Goal: Task Accomplishment & Management: Manage account settings

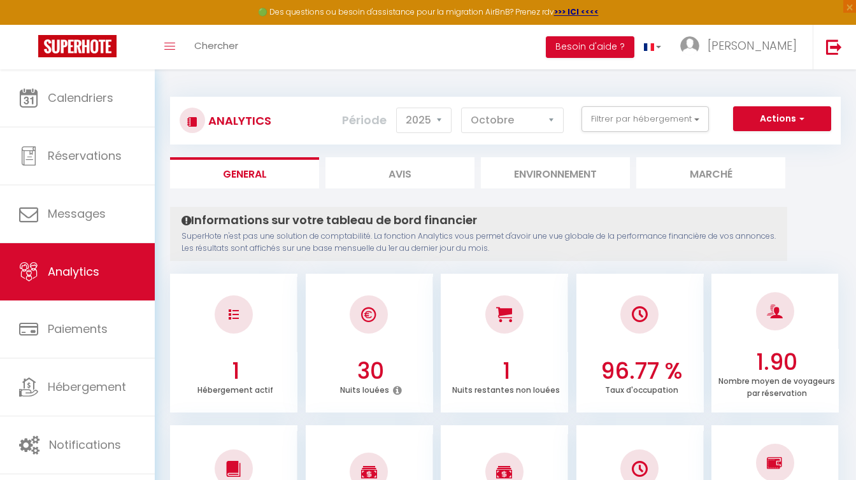
select select "2025"
select select "10"
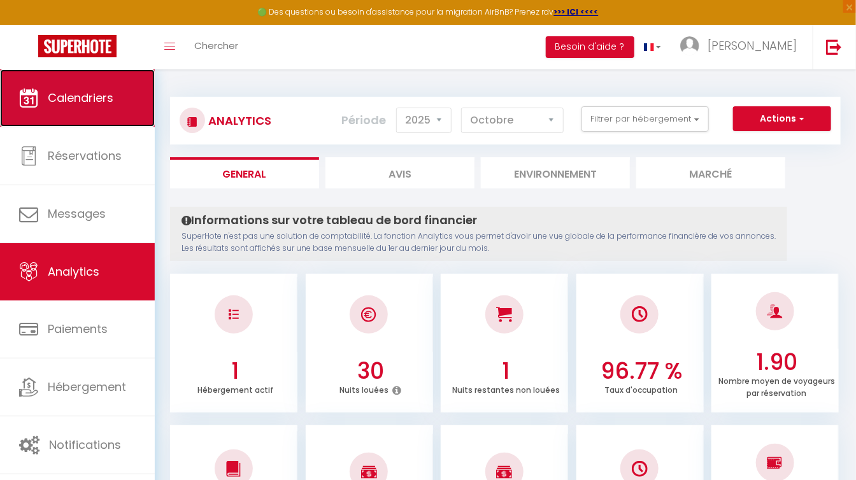
click at [71, 115] on link "Calendriers" at bounding box center [77, 97] width 155 height 57
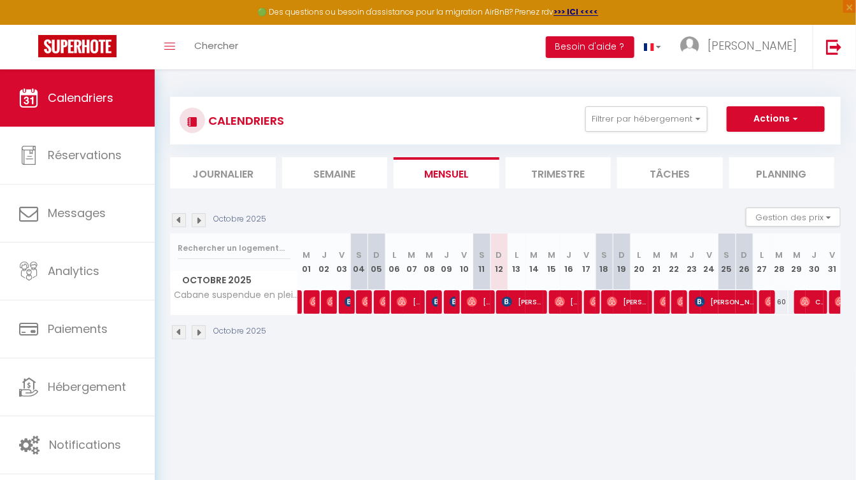
click at [552, 175] on li "Trimestre" at bounding box center [559, 172] width 106 height 31
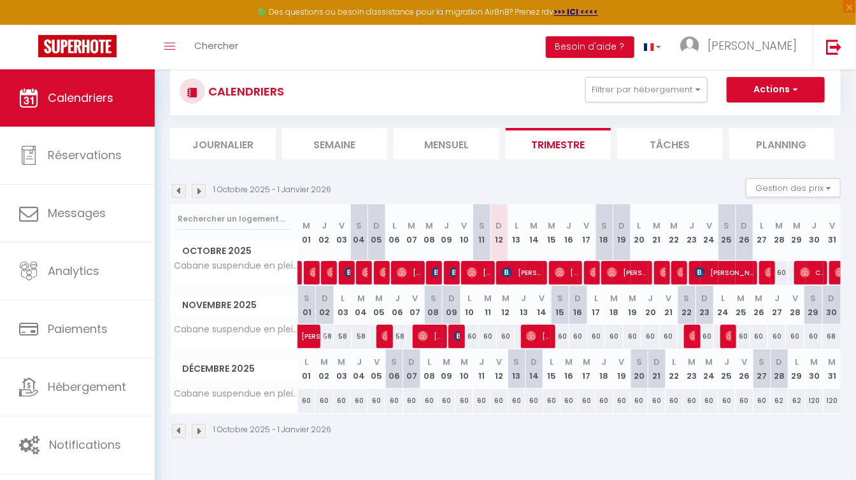
scroll to position [45, 0]
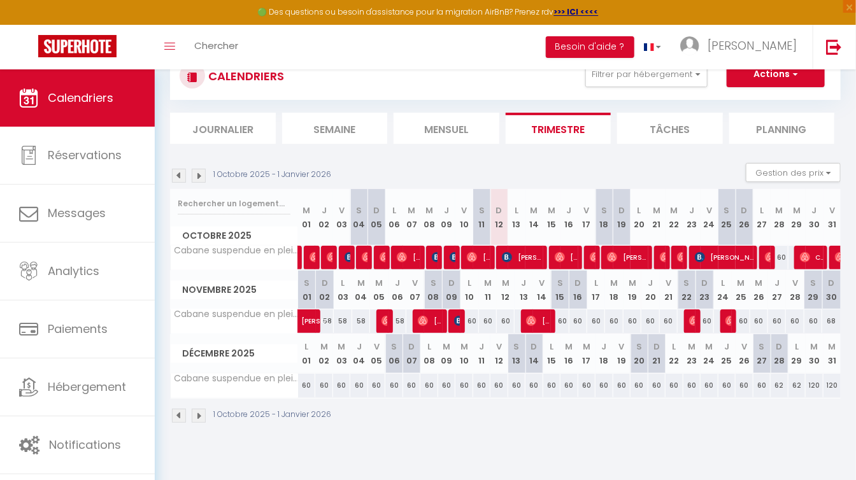
click at [474, 323] on div "60" at bounding box center [469, 321] width 18 height 24
type input "60"
type input "Lun 10 Novembre 2025"
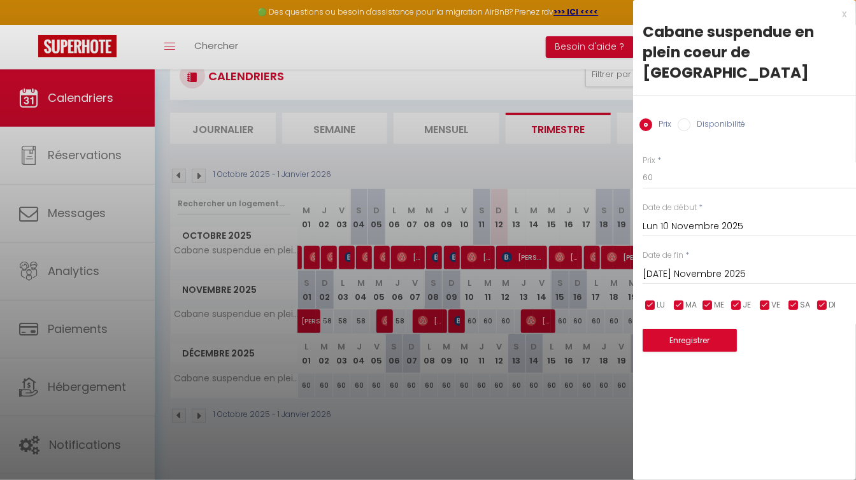
click at [655, 266] on input "[DATE] Novembre 2025" at bounding box center [748, 274] width 213 height 17
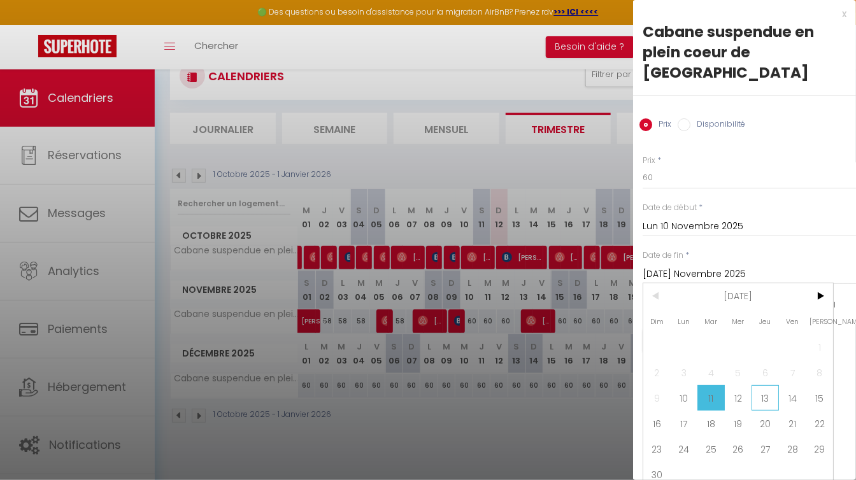
click at [761, 385] on span "13" at bounding box center [764, 397] width 27 height 25
type input "Jeu 13 Novembre 2025"
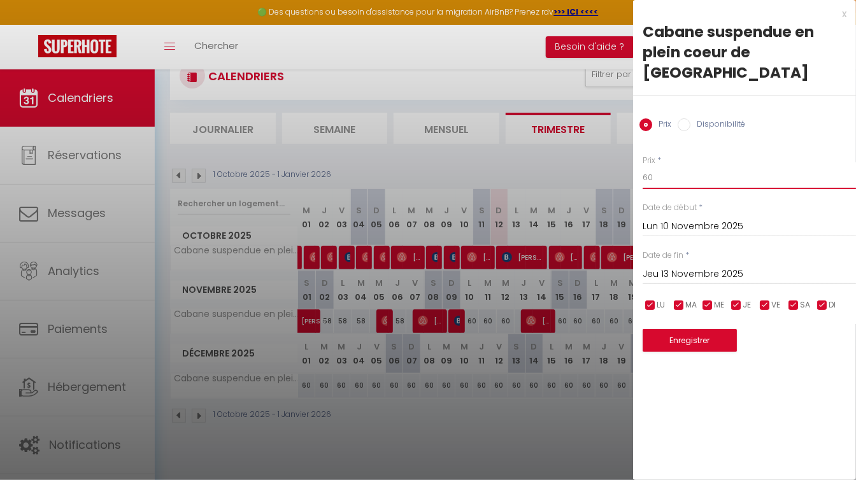
click at [675, 166] on input "60" at bounding box center [748, 177] width 213 height 23
type input "6"
type input "58"
click at [690, 329] on button "Enregistrer" at bounding box center [689, 340] width 94 height 23
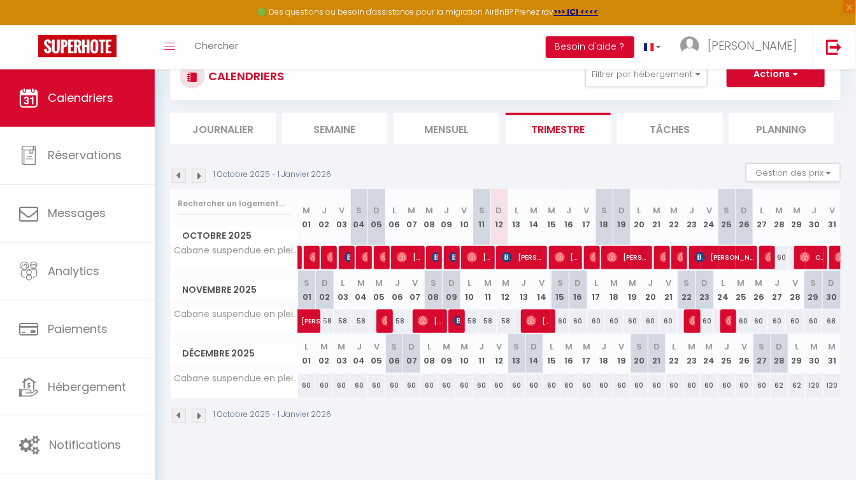
click at [667, 319] on div "60" at bounding box center [669, 321] width 18 height 24
type input "60"
type input "Ven 21 Novembre 2025"
type input "[PERSON_NAME] 22 Novembre 2025"
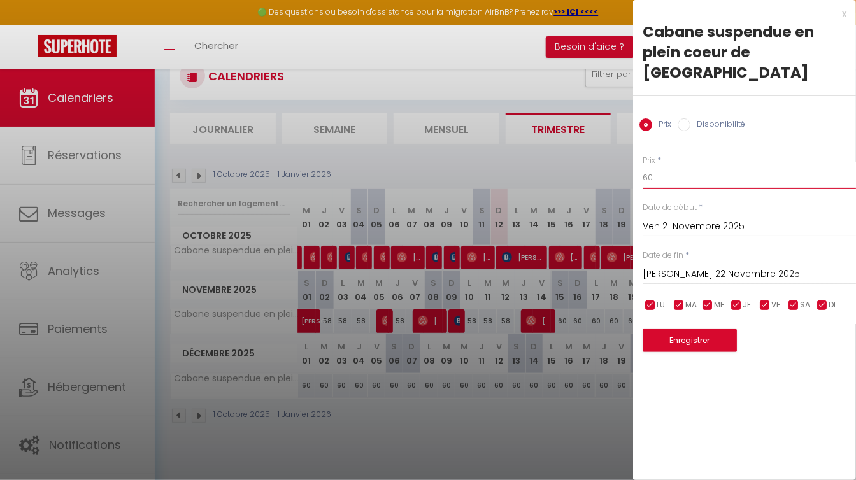
click at [658, 166] on input "60" at bounding box center [748, 177] width 213 height 23
click at [665, 166] on input "60" at bounding box center [748, 177] width 213 height 23
type input "62"
click at [686, 329] on button "Enregistrer" at bounding box center [689, 340] width 94 height 23
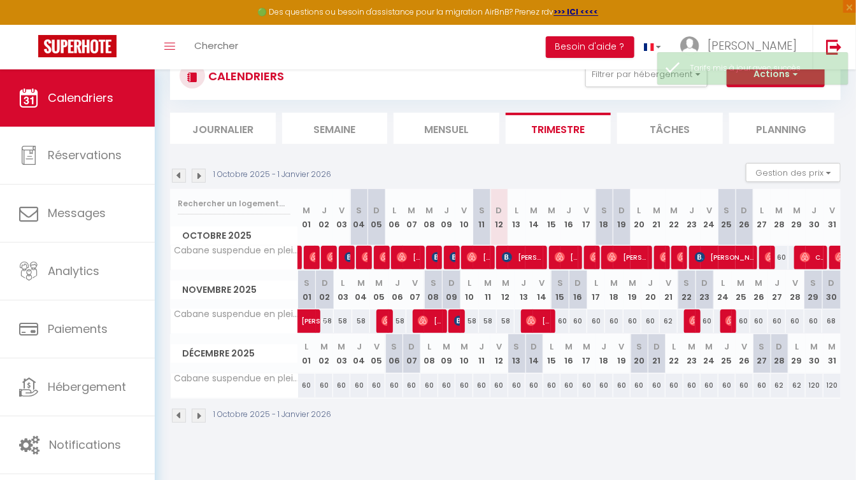
click at [798, 318] on div "60" at bounding box center [795, 321] width 18 height 24
type input "60"
type input "Ven 28 Novembre 2025"
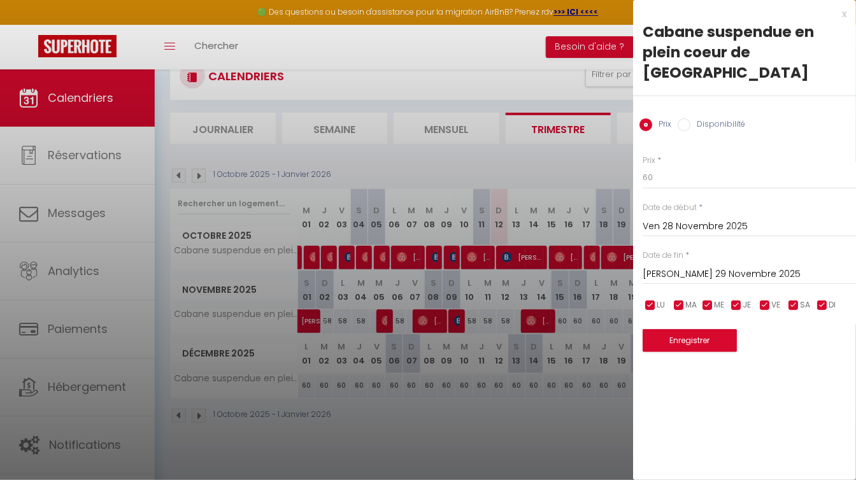
click at [709, 266] on input "[PERSON_NAME] 29 Novembre 2025" at bounding box center [748, 274] width 213 height 17
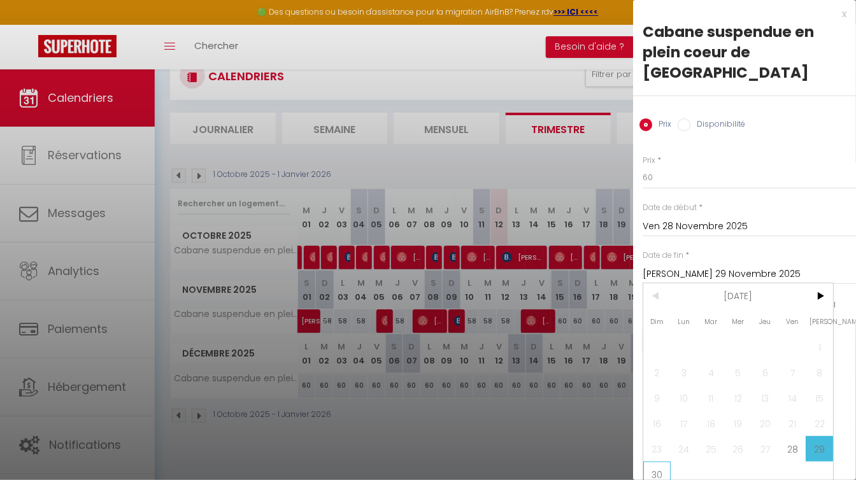
click at [646, 462] on span "30" at bounding box center [656, 474] width 27 height 25
type input "Dim 30 Novembre 2025"
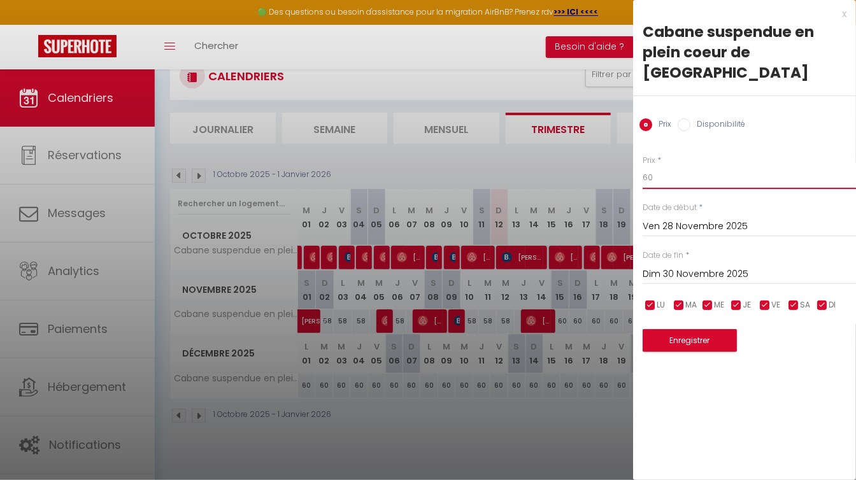
click at [684, 166] on input "60" at bounding box center [748, 177] width 213 height 23
type input "62"
click at [680, 329] on button "Enregistrer" at bounding box center [689, 340] width 94 height 23
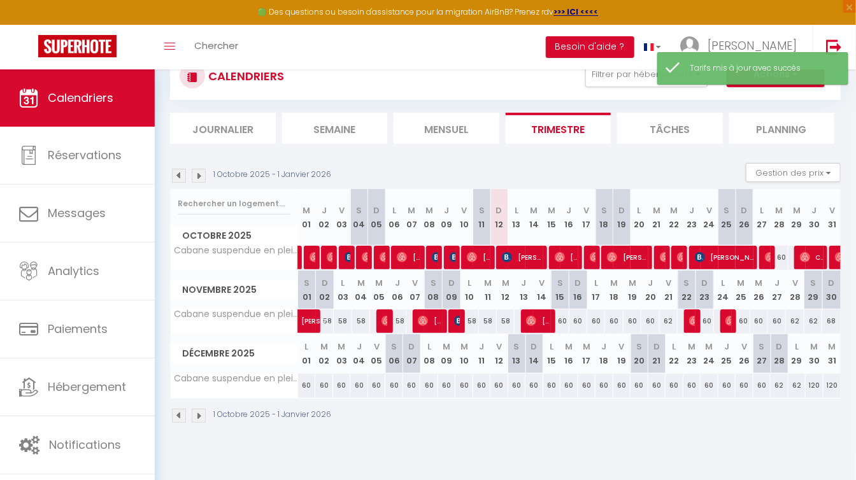
click at [831, 323] on div "68" at bounding box center [831, 321] width 18 height 24
type input "68"
type input "Dim 30 Novembre 2025"
type input "Lun 01 Décembre 2025"
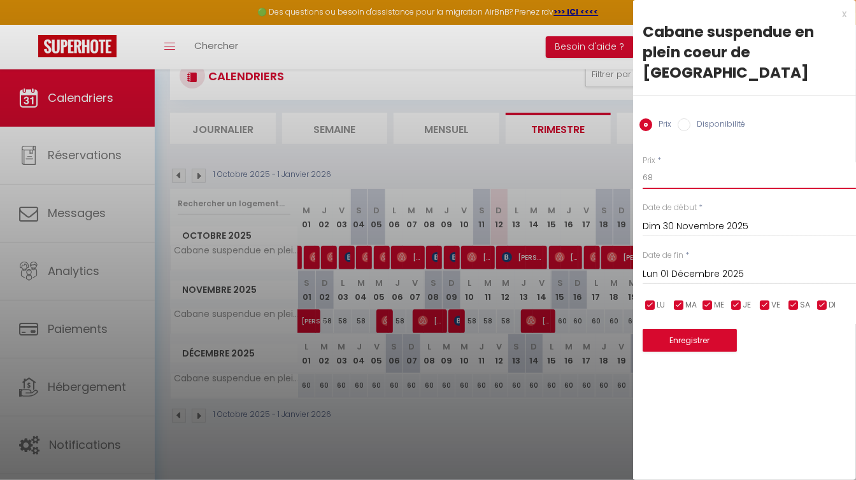
click at [690, 166] on input "68" at bounding box center [748, 177] width 213 height 23
click at [677, 166] on input "68" at bounding box center [748, 177] width 213 height 23
type input "60"
click at [696, 329] on button "Enregistrer" at bounding box center [689, 340] width 94 height 23
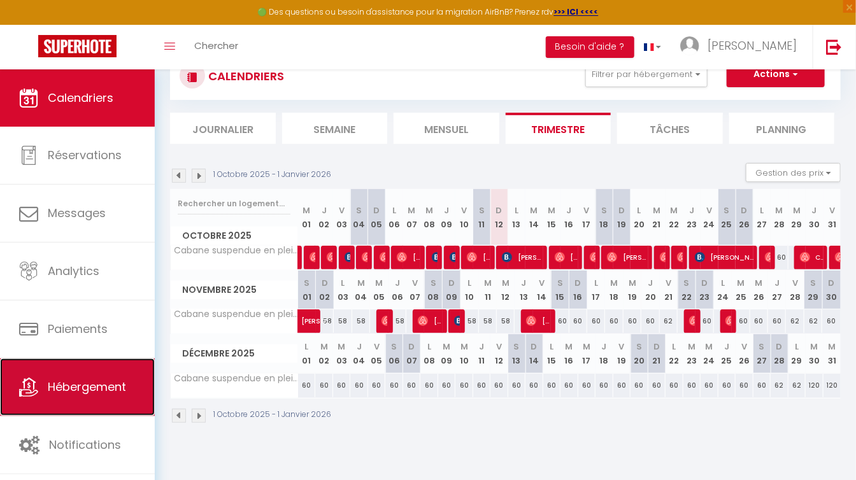
click at [87, 390] on span "Hébergement" at bounding box center [87, 387] width 78 height 16
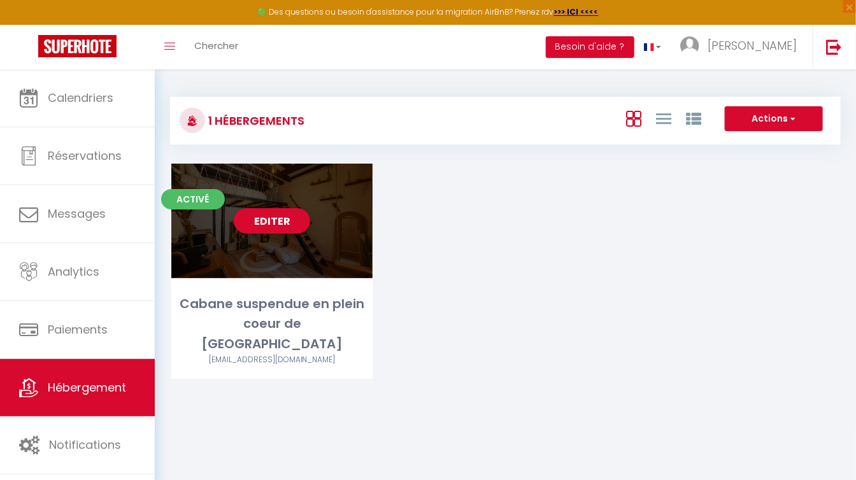
click at [279, 237] on div "Editer" at bounding box center [271, 221] width 201 height 115
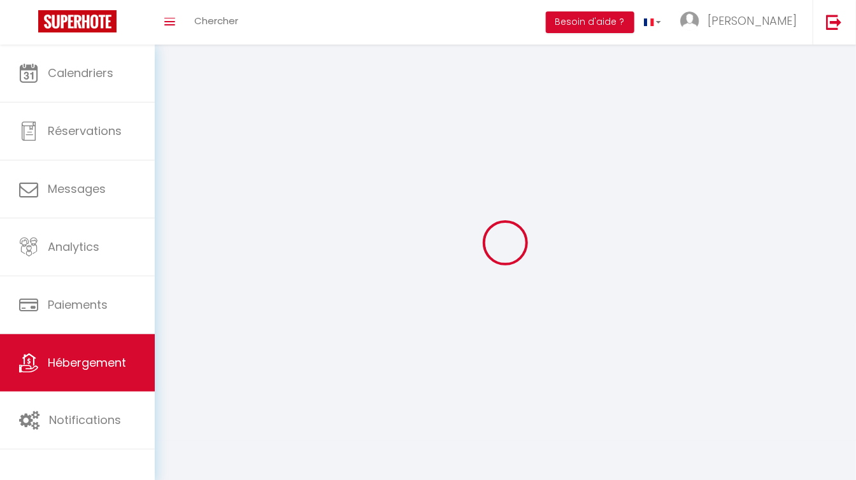
select select "1"
select select
select select "28"
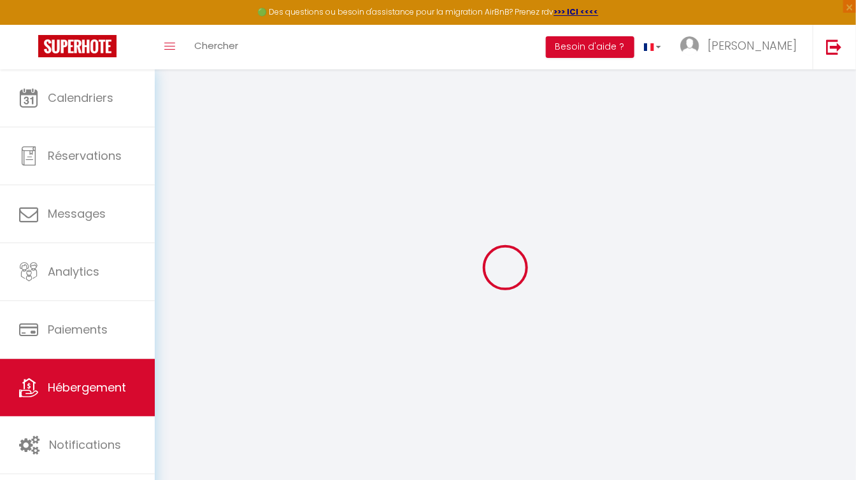
select select
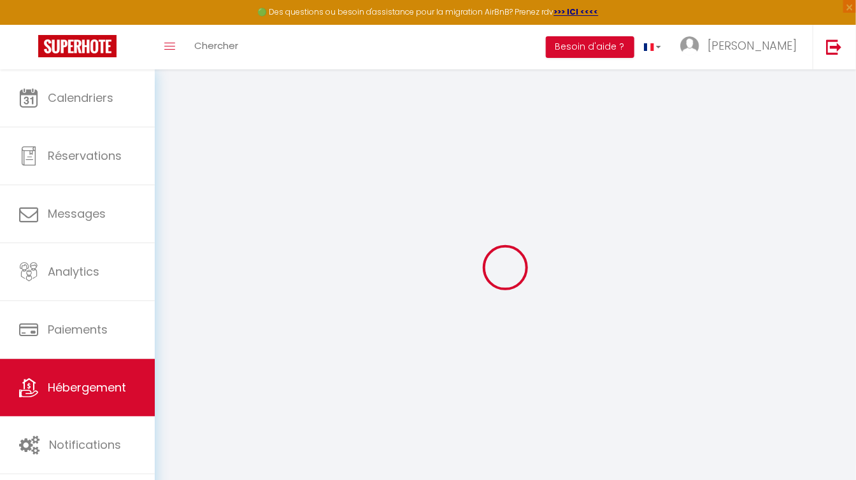
select select
checkbox input "false"
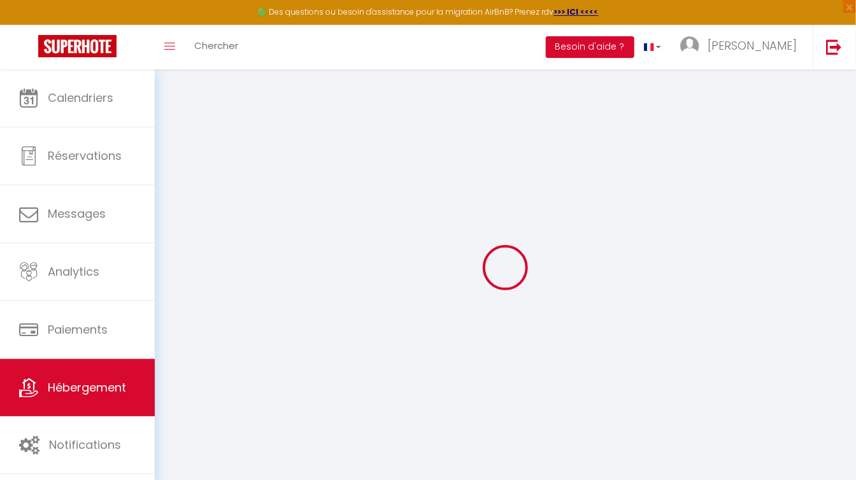
select select
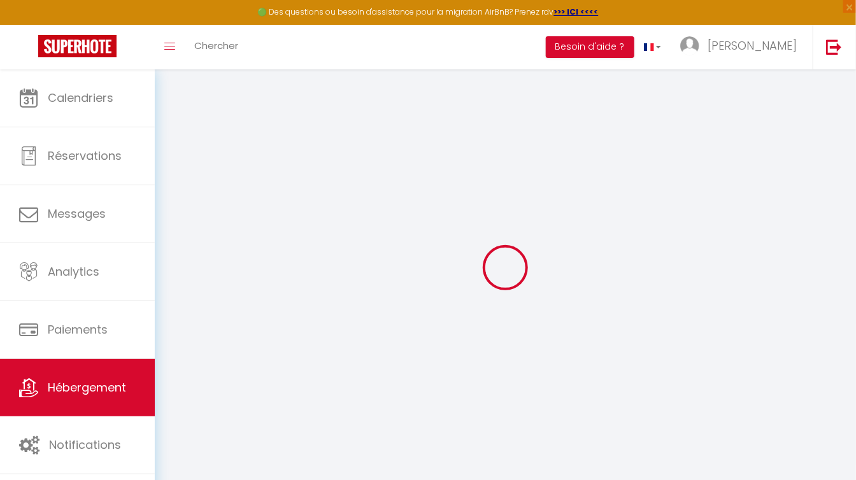
select select
checkbox input "false"
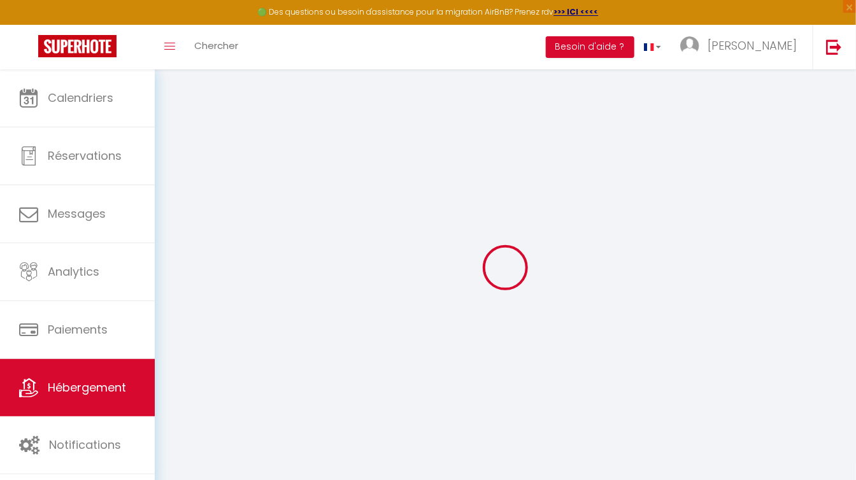
checkbox input "false"
select select
type input "Cabane suspendue en plein coeur de [GEOGRAPHIC_DATA]"
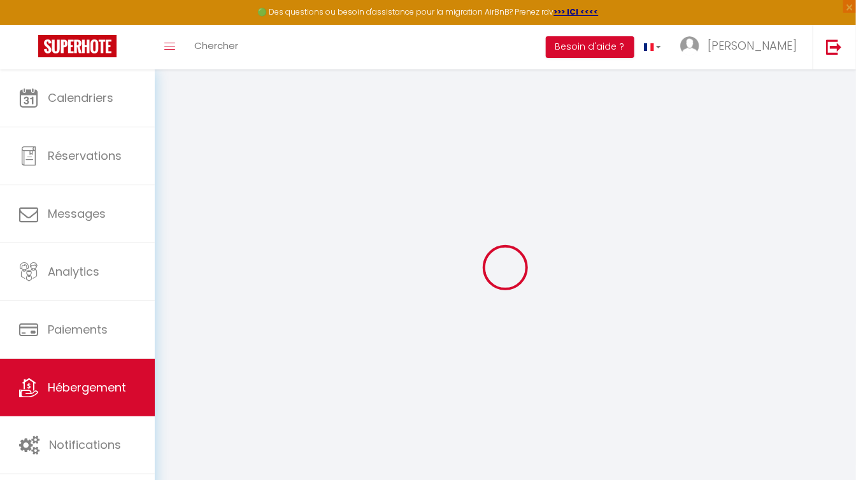
type input "[PERSON_NAME]"
type input "Foin"
type input "[STREET_ADDRESS][PERSON_NAME]"
type input "78220"
type input "viroflay"
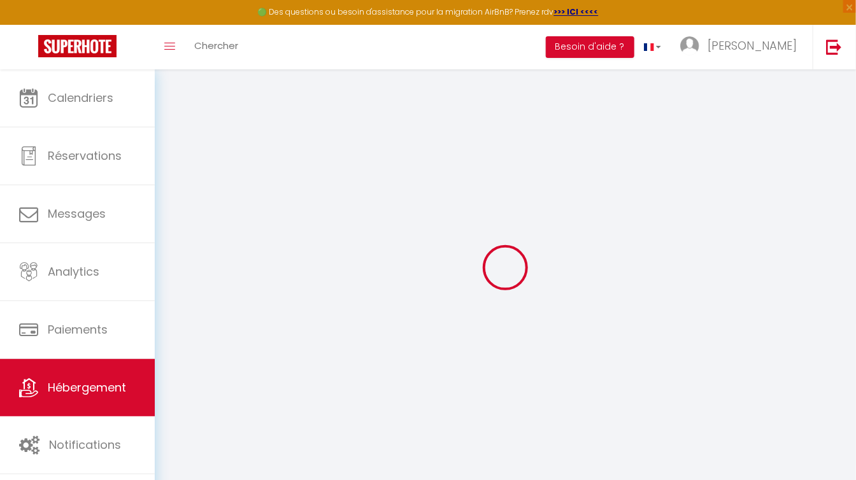
select select "2"
type input "65"
type input "15"
type input "150"
select select
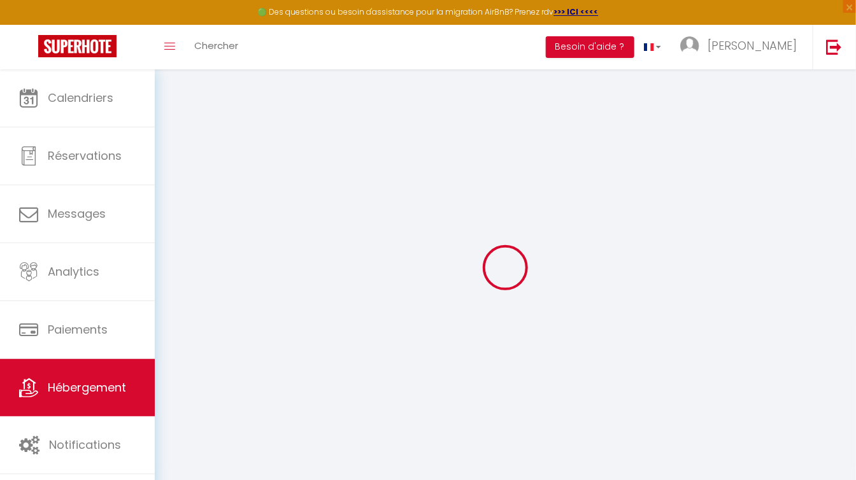
select select
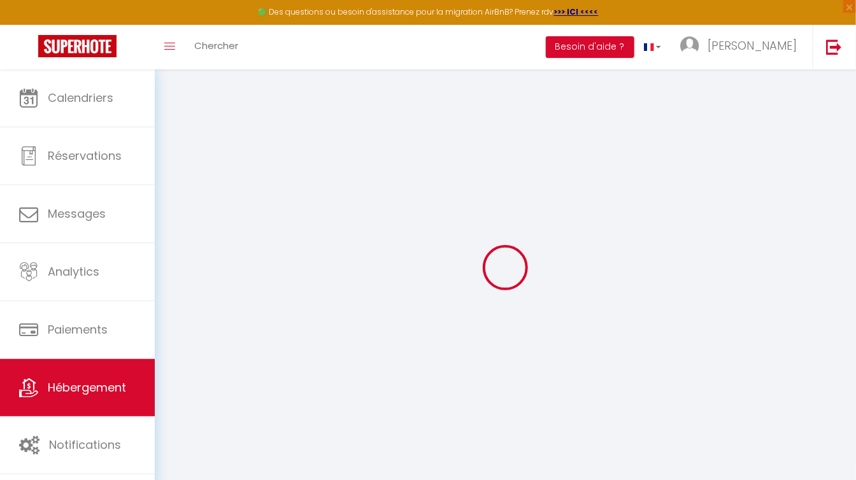
type input "[STREET_ADDRESS]"
type input "41000"
type input "[GEOGRAPHIC_DATA]"
type input "[EMAIL_ADDRESS][DOMAIN_NAME]"
select select "15177"
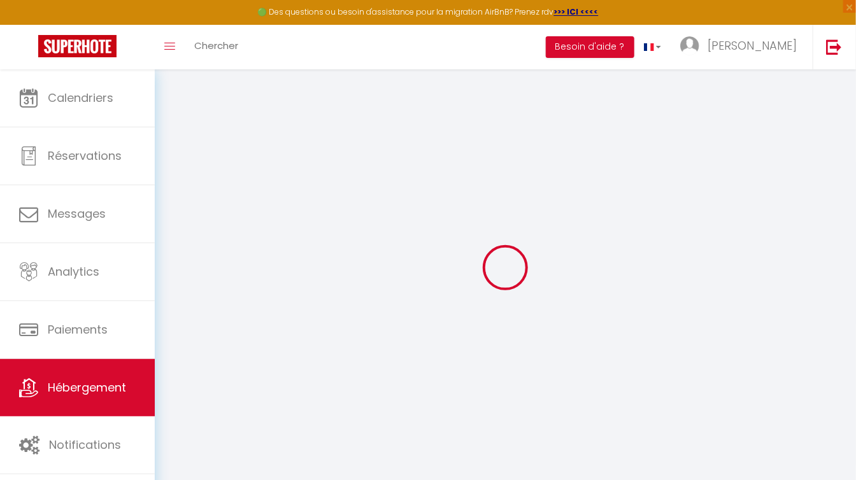
checkbox input "false"
type input "0"
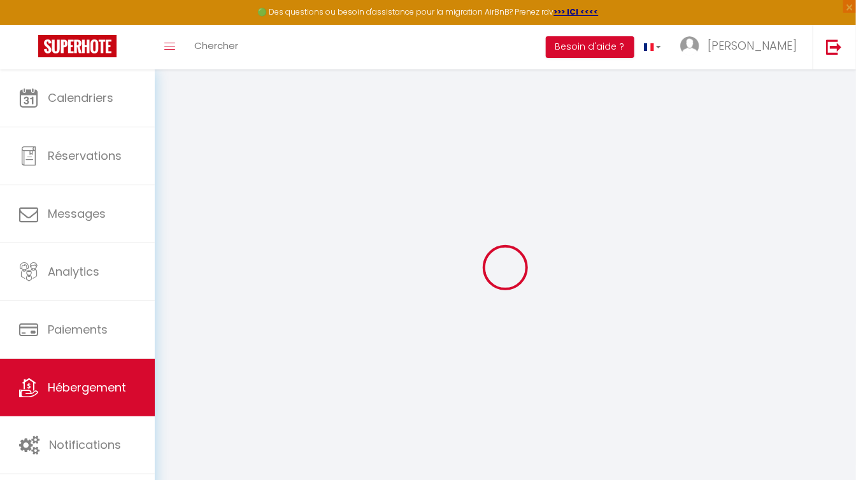
type input "0"
select select "2"
checkbox input "true"
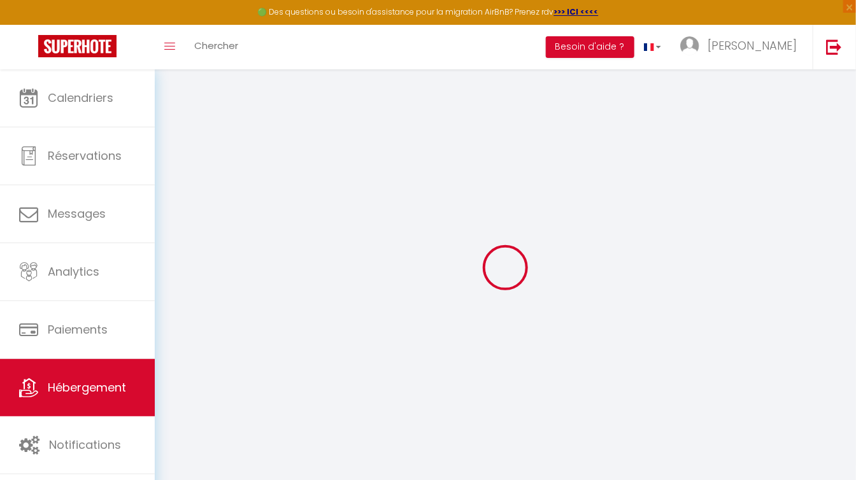
checkbox input "false"
select select "15:00"
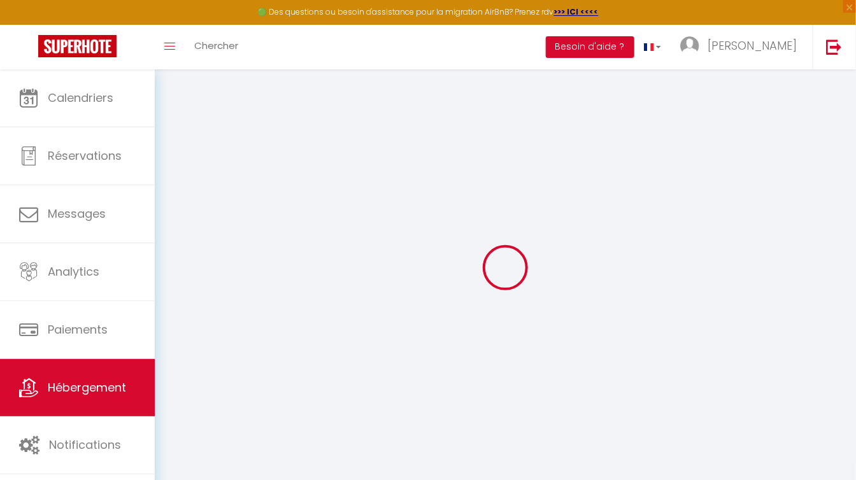
select select "00:00"
select select "12:00"
select select "30"
select select "120"
select select "17:00"
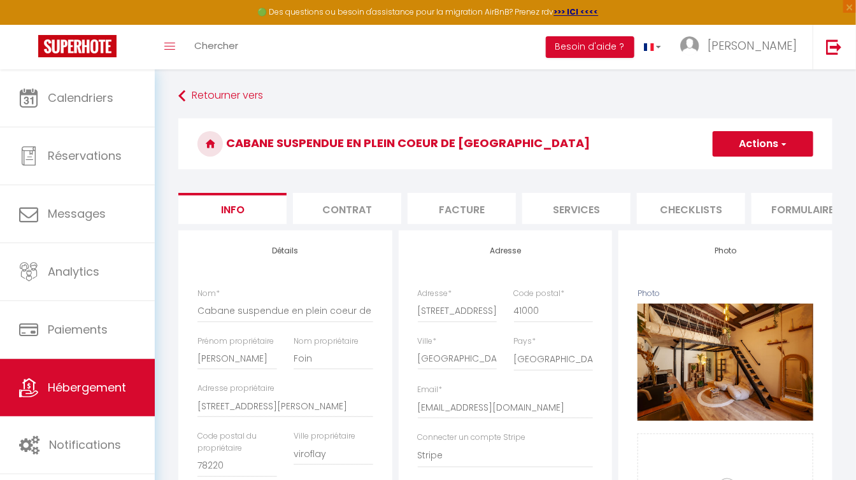
click at [696, 194] on li "Checklists" at bounding box center [691, 208] width 108 height 31
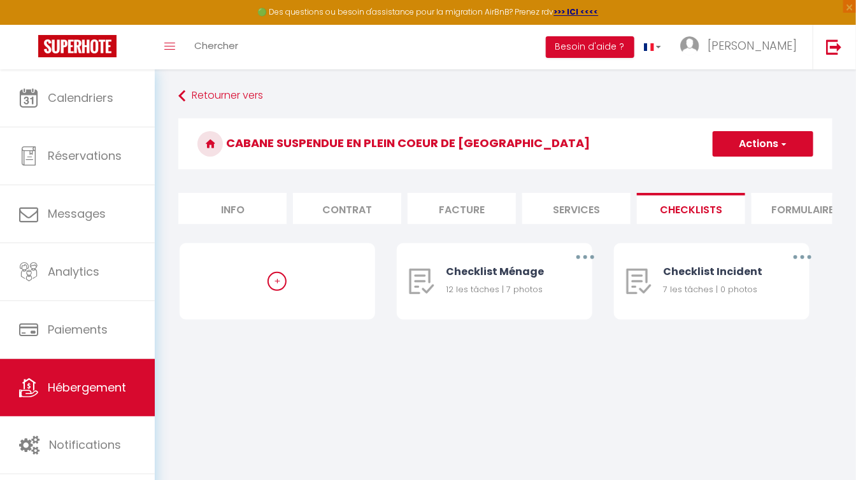
click at [576, 211] on li "Services" at bounding box center [576, 208] width 108 height 31
checkbox input "true"
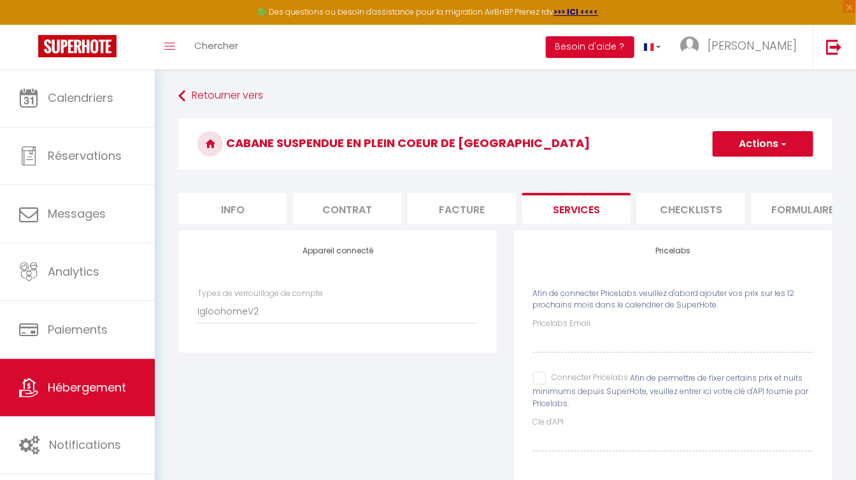
click at [476, 209] on li "Facture" at bounding box center [461, 208] width 108 height 31
select select
checkbox input "true"
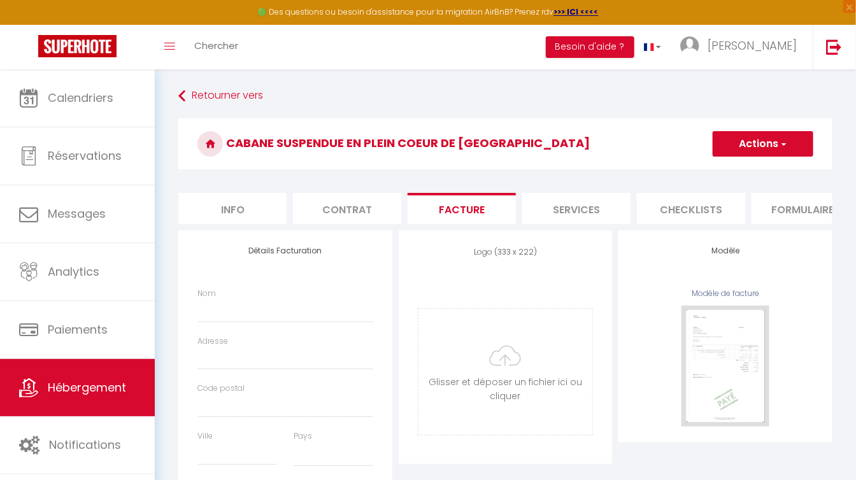
select select
checkbox input "true"
select select
checkbox input "true"
select select
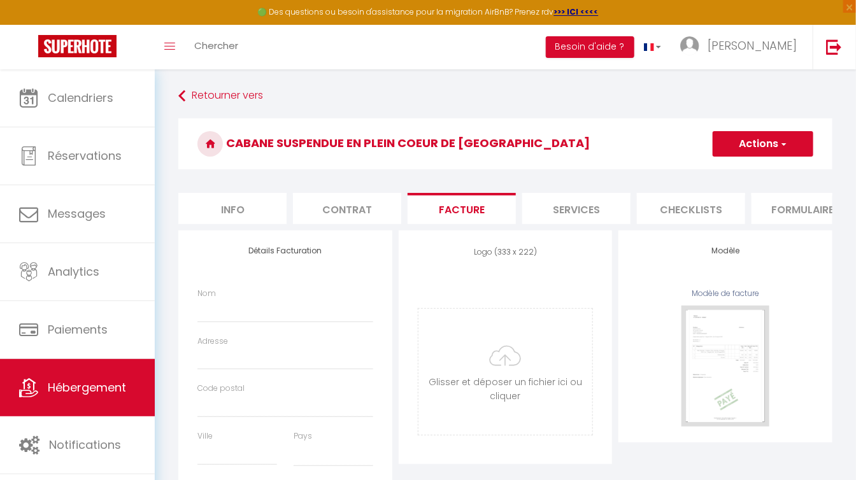
checkbox input "true"
select select
click at [362, 209] on li "Contrat" at bounding box center [347, 208] width 108 height 31
checkbox input "true"
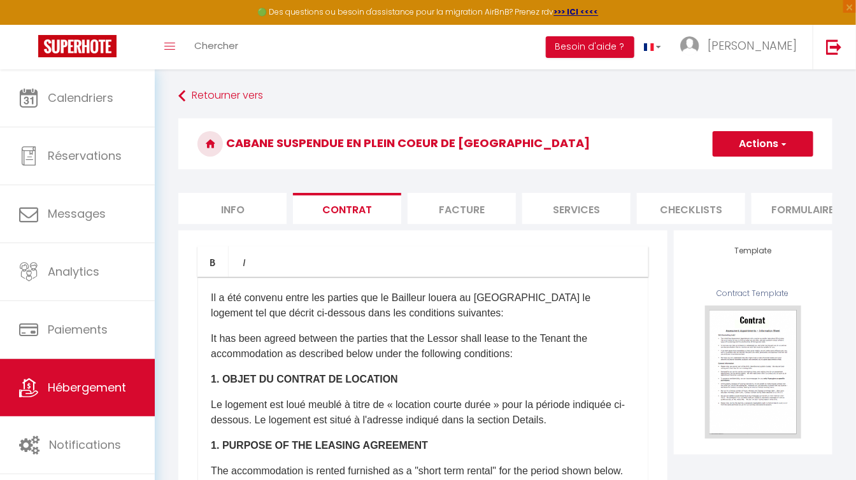
click at [239, 204] on li "Info" at bounding box center [232, 208] width 108 height 31
checkbox input "false"
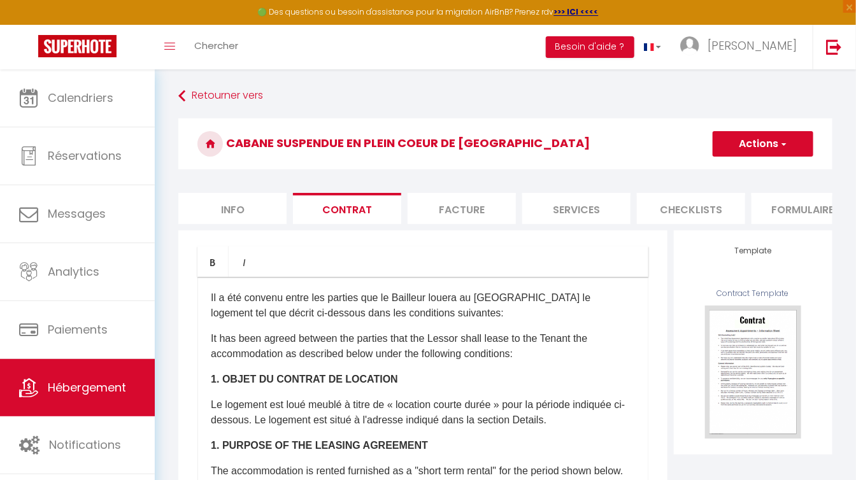
checkbox input "true"
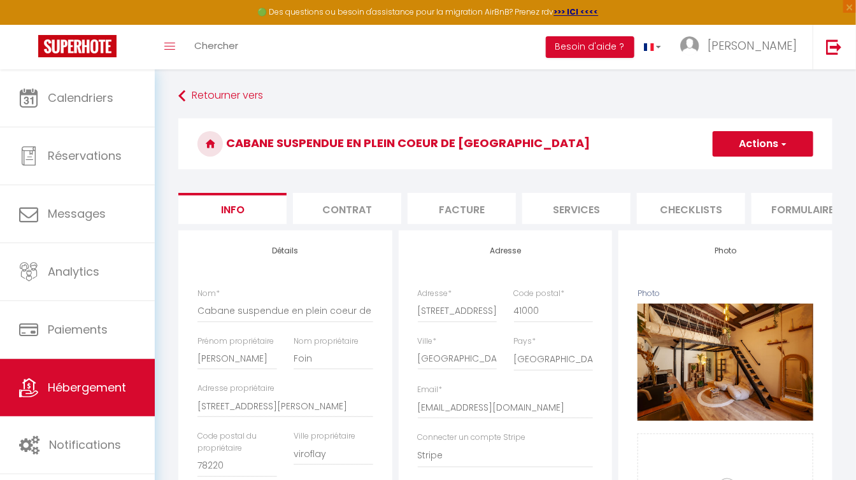
click at [465, 206] on li "Facture" at bounding box center [461, 208] width 108 height 31
select select
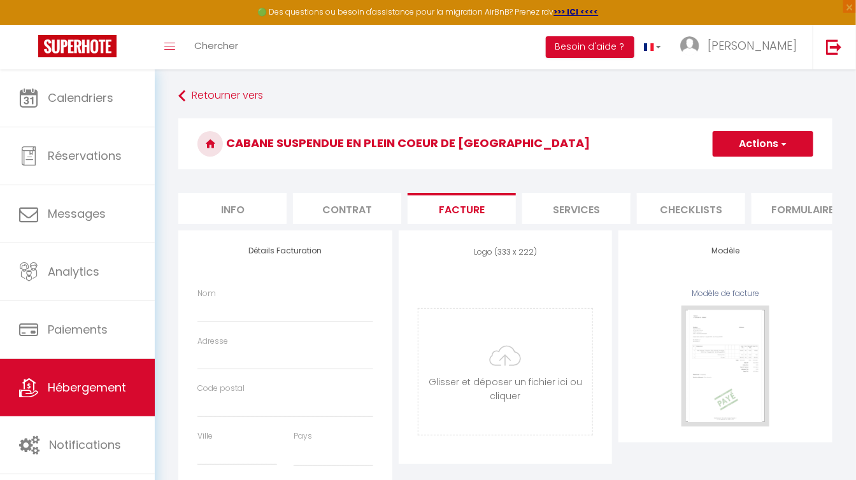
click at [560, 197] on li "Services" at bounding box center [576, 208] width 108 height 31
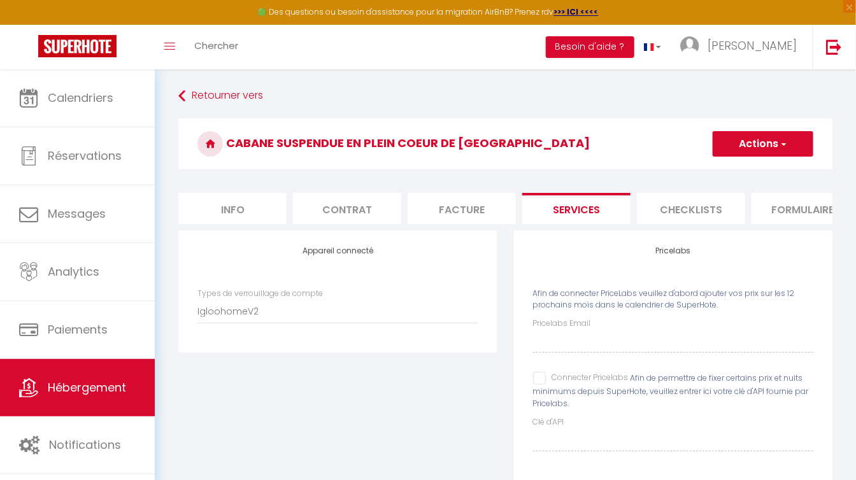
checkbox input "true"
select select "EUR"
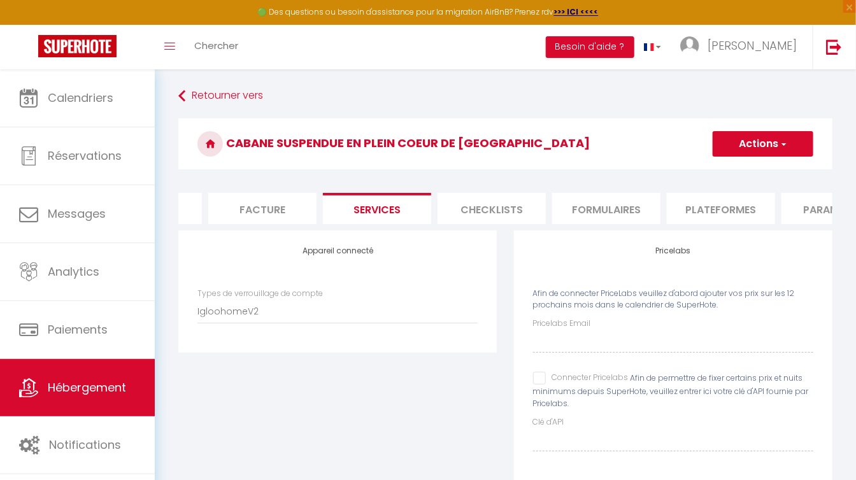
scroll to position [0, 206]
click at [691, 202] on li "Plateformes" at bounding box center [714, 208] width 108 height 31
select select
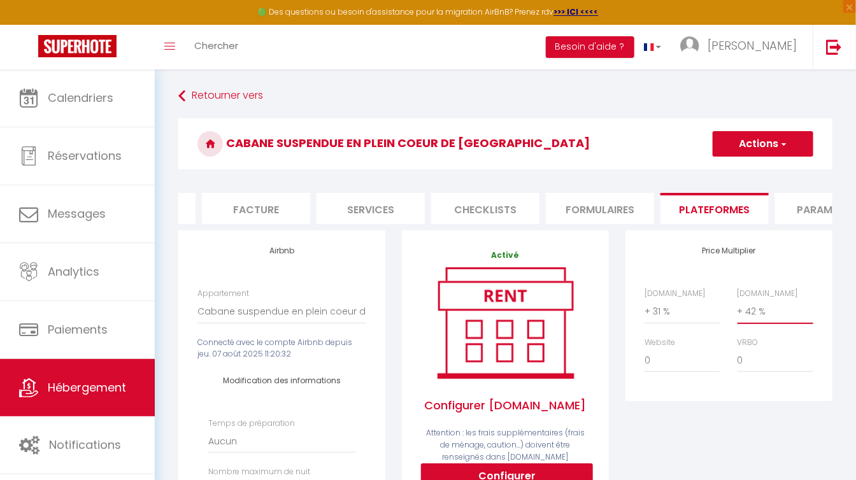
click at [760, 322] on select "0 + 1 % + 2 % + 3 % + 4 % + 5 % + 6 % + 7 % + 8 % + 9 %" at bounding box center [775, 311] width 76 height 24
select select "+ 44 %"
click at [737, 309] on select "0 + 1 % + 2 % + 3 % + 4 % + 5 % + 6 % + 7 % + 8 % + 9 %" at bounding box center [775, 311] width 76 height 24
select select
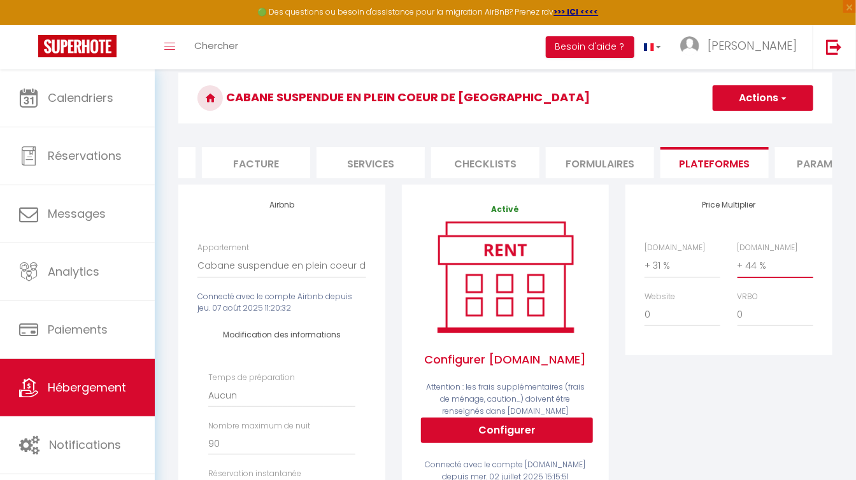
scroll to position [51, 0]
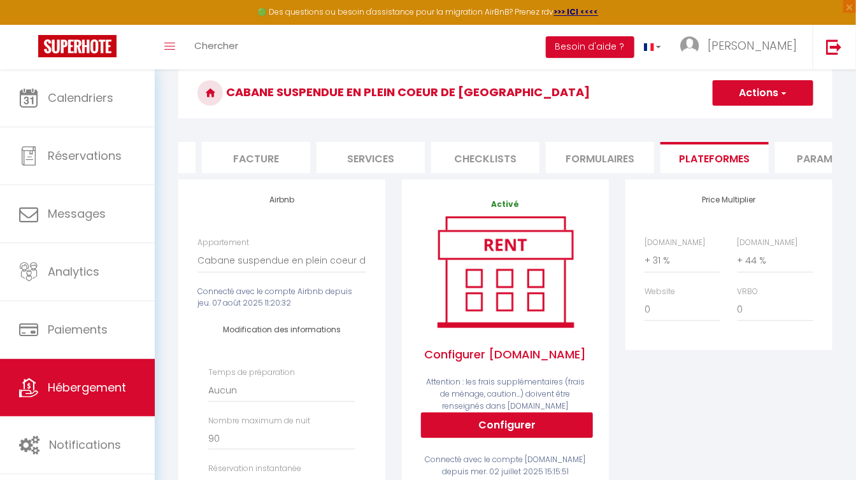
click at [759, 100] on button "Actions" at bounding box center [762, 92] width 101 height 25
click at [751, 120] on link "Enregistrer" at bounding box center [762, 121] width 101 height 17
select select "EUR"
select select
click at [760, 271] on select "0 + 1 % + 2 % + 3 % + 4 % + 5 % + 6 % + 7 % + 8 % + 9 %" at bounding box center [775, 260] width 76 height 24
